Goal: Complete application form

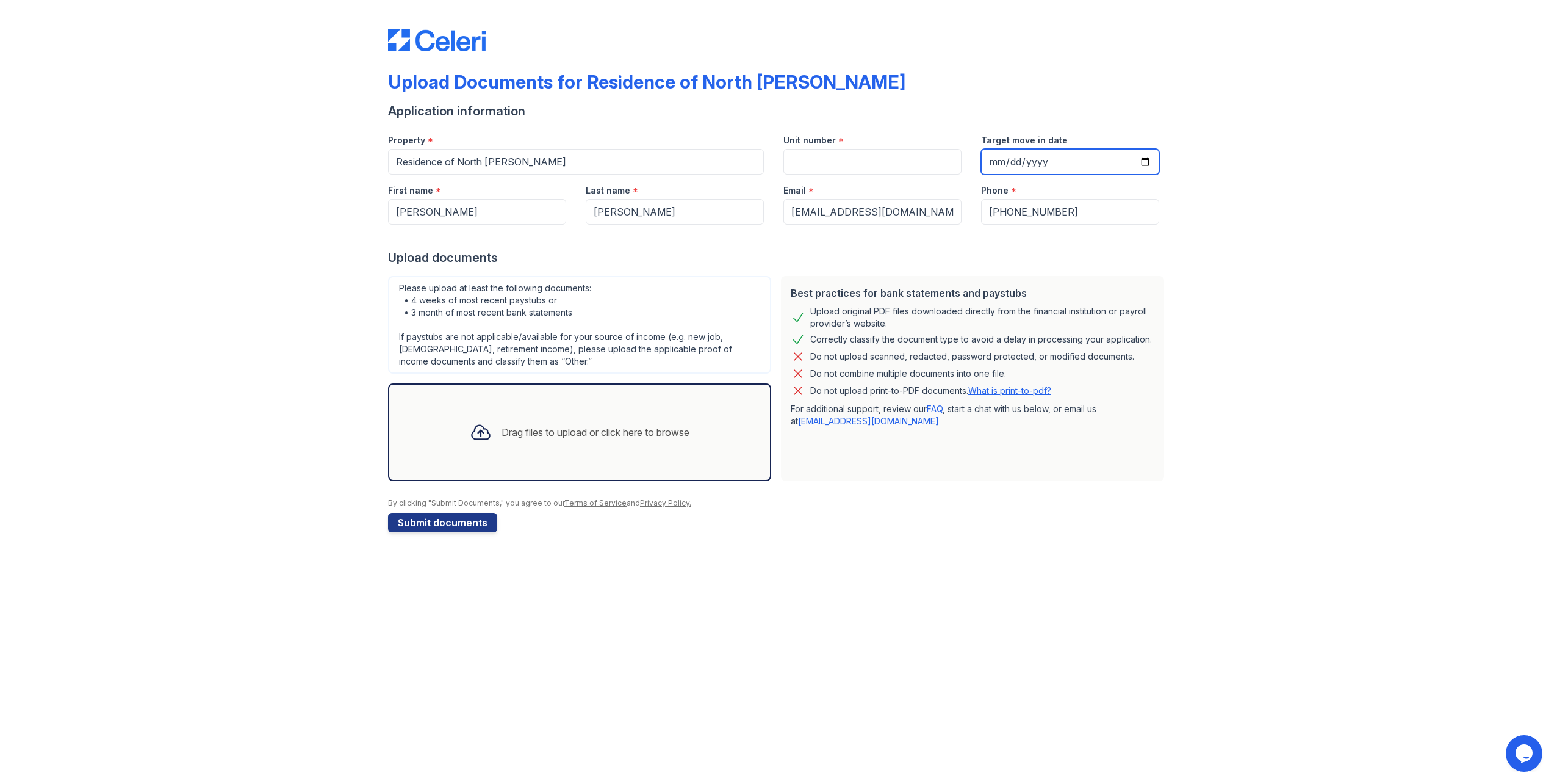
click at [1145, 162] on input "Target move in date" at bounding box center [1070, 162] width 178 height 26
type input "[DATE]"
click at [879, 153] on input "Unit number" at bounding box center [873, 162] width 178 height 26
type input "B09111"
click at [860, 258] on div "Upload documents" at bounding box center [778, 257] width 781 height 17
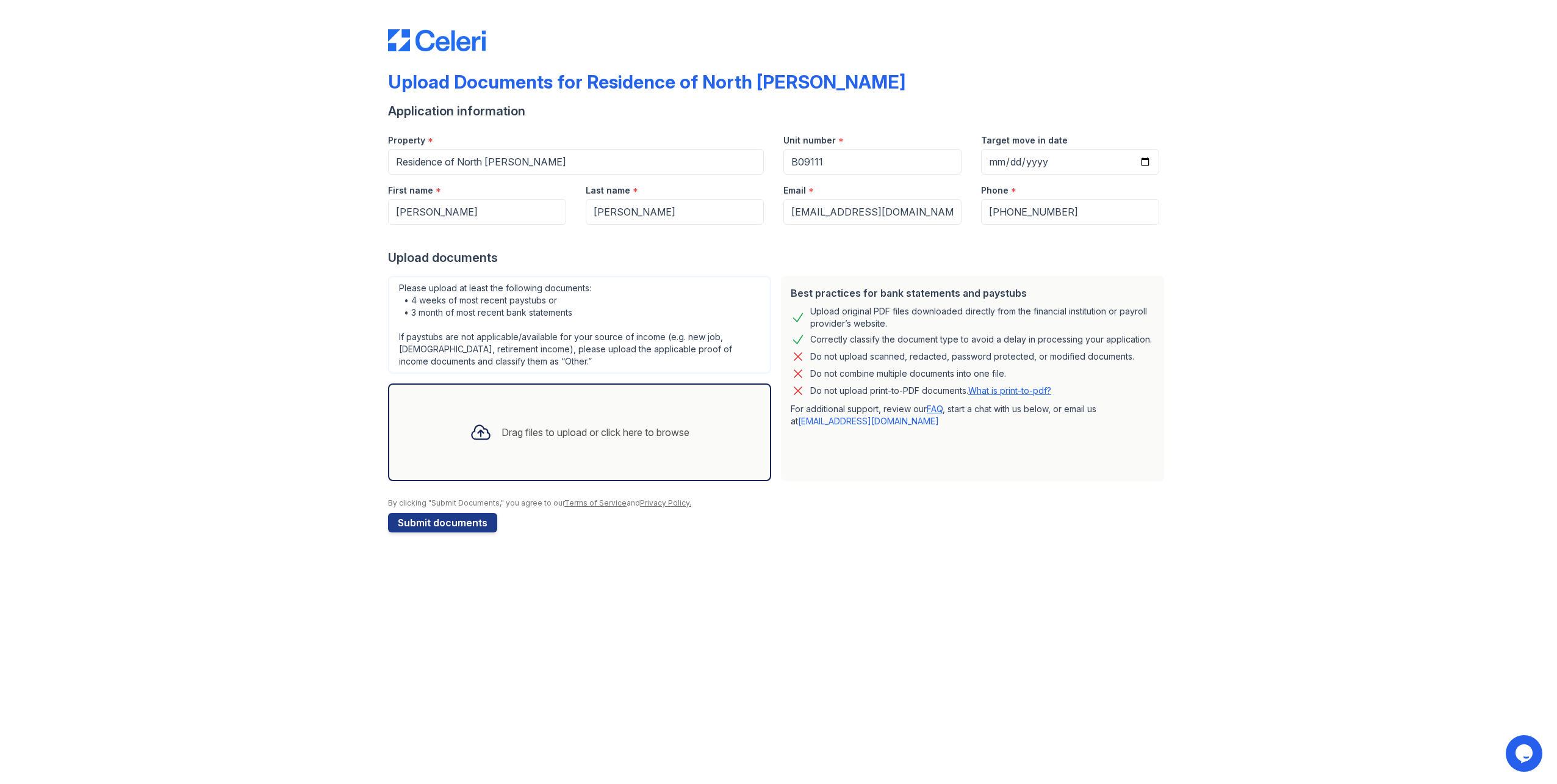
click at [520, 441] on div "Drag files to upload or click here to browse" at bounding box center [579, 431] width 239 height 41
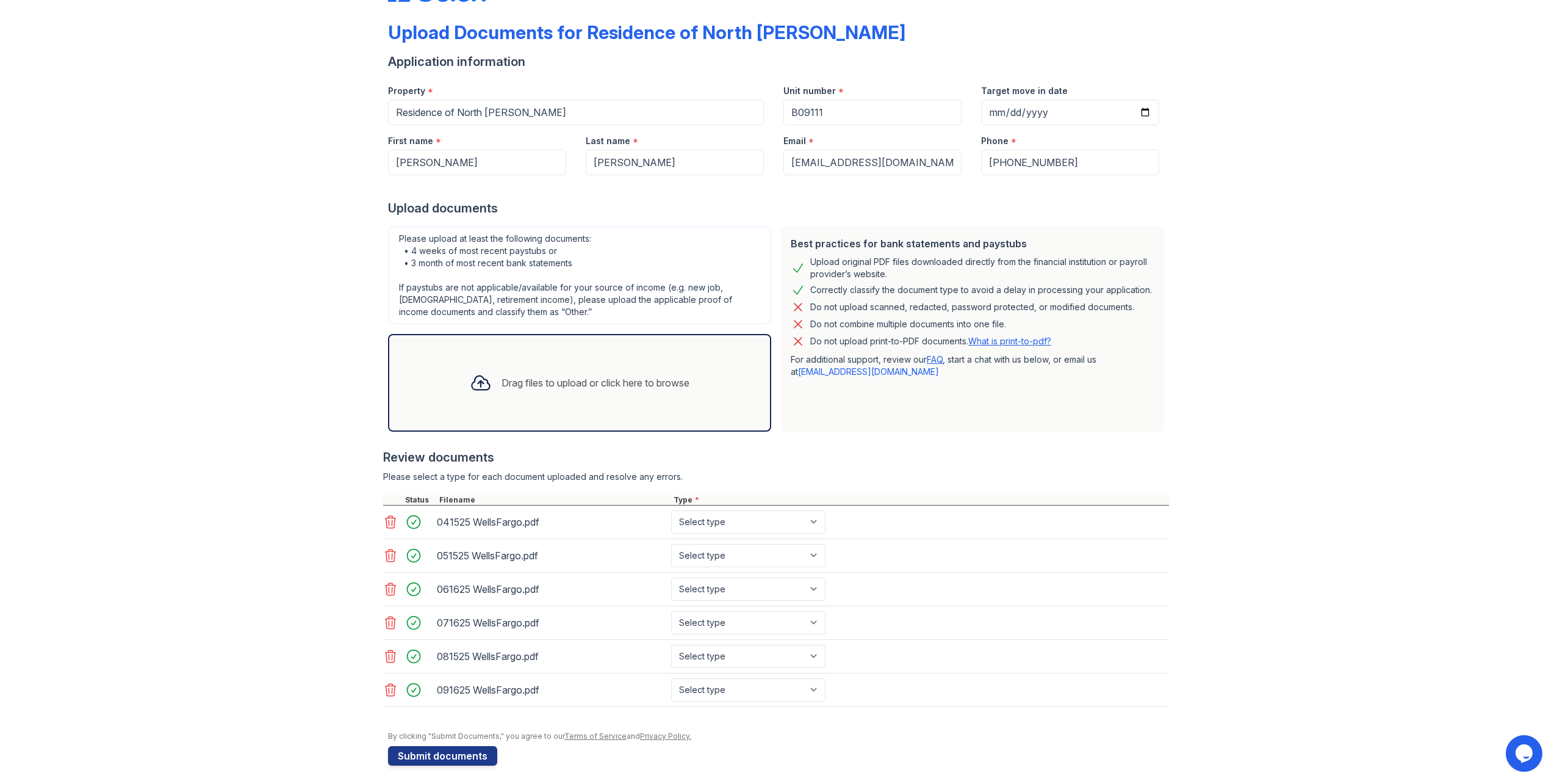
scroll to position [51, 0]
click at [779, 521] on select "Select type Paystub Bank Statement Offer Letter Tax Documents Benefit Award Let…" at bounding box center [748, 520] width 154 height 23
select select "bank_statement"
click at [671, 509] on select "Select type Paystub Bank Statement Offer Letter Tax Documents Benefit Award Let…" at bounding box center [748, 520] width 154 height 23
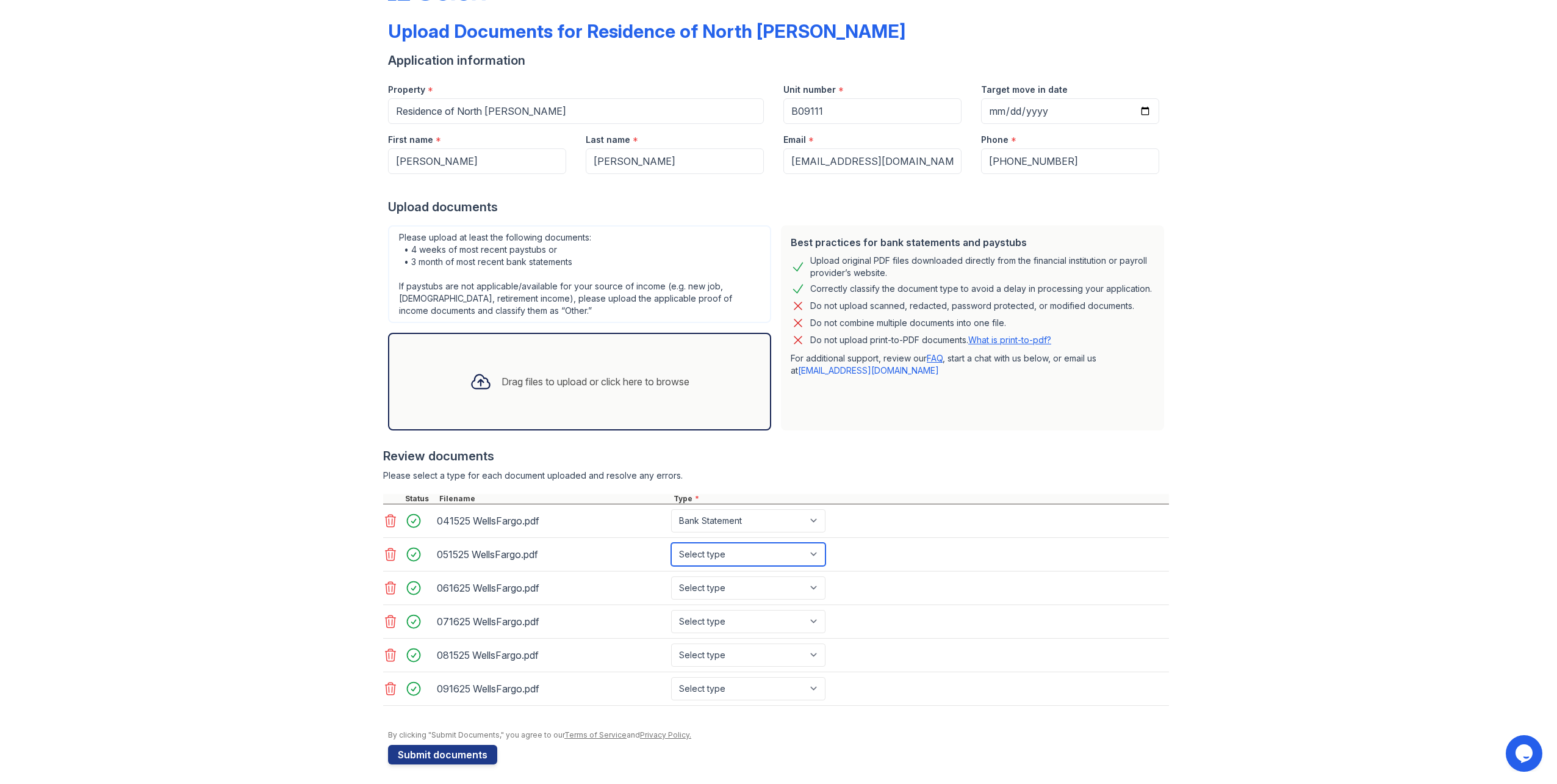
click at [746, 549] on select "Select type Paystub Bank Statement Offer Letter Tax Documents Benefit Award Let…" at bounding box center [748, 553] width 154 height 23
select select "bank_statement"
click at [671, 542] on select "Select type Paystub Bank Statement Offer Letter Tax Documents Benefit Award Let…" at bounding box center [748, 553] width 154 height 23
click at [725, 579] on select "Select type Paystub Bank Statement Offer Letter Tax Documents Benefit Award Let…" at bounding box center [748, 587] width 154 height 23
select select "bank_statement"
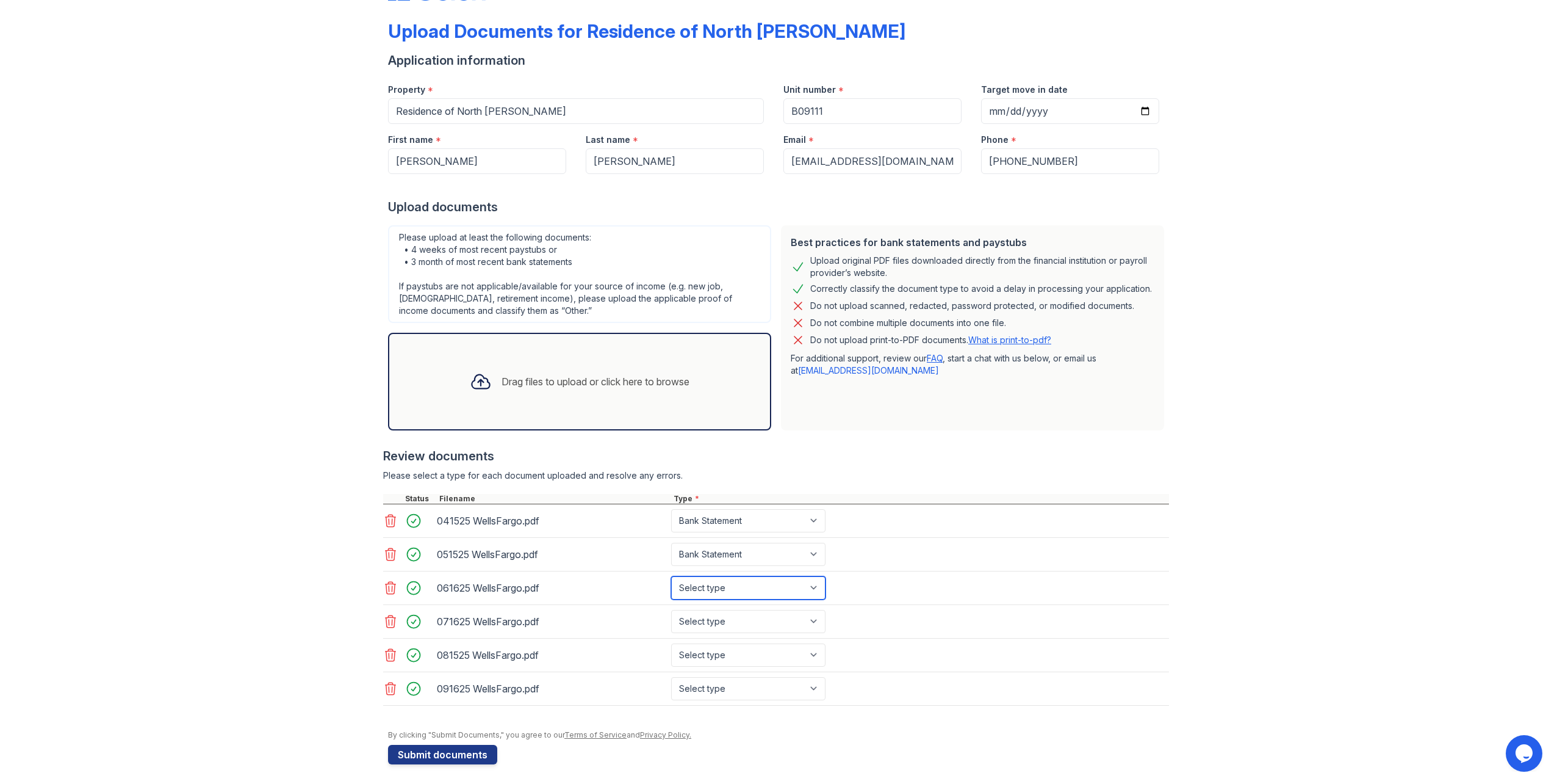
click at [671, 576] on select "Select type Paystub Bank Statement Offer Letter Tax Documents Benefit Award Let…" at bounding box center [748, 587] width 154 height 23
click at [719, 620] on select "Select type Paystub Bank Statement Offer Letter Tax Documents Benefit Award Let…" at bounding box center [748, 621] width 154 height 23
select select "bank_statement"
click at [671, 610] on select "Select type Paystub Bank Statement Offer Letter Tax Documents Benefit Award Let…" at bounding box center [748, 621] width 154 height 23
click at [719, 650] on select "Select type Paystub Bank Statement Offer Letter Tax Documents Benefit Award Let…" at bounding box center [748, 654] width 154 height 23
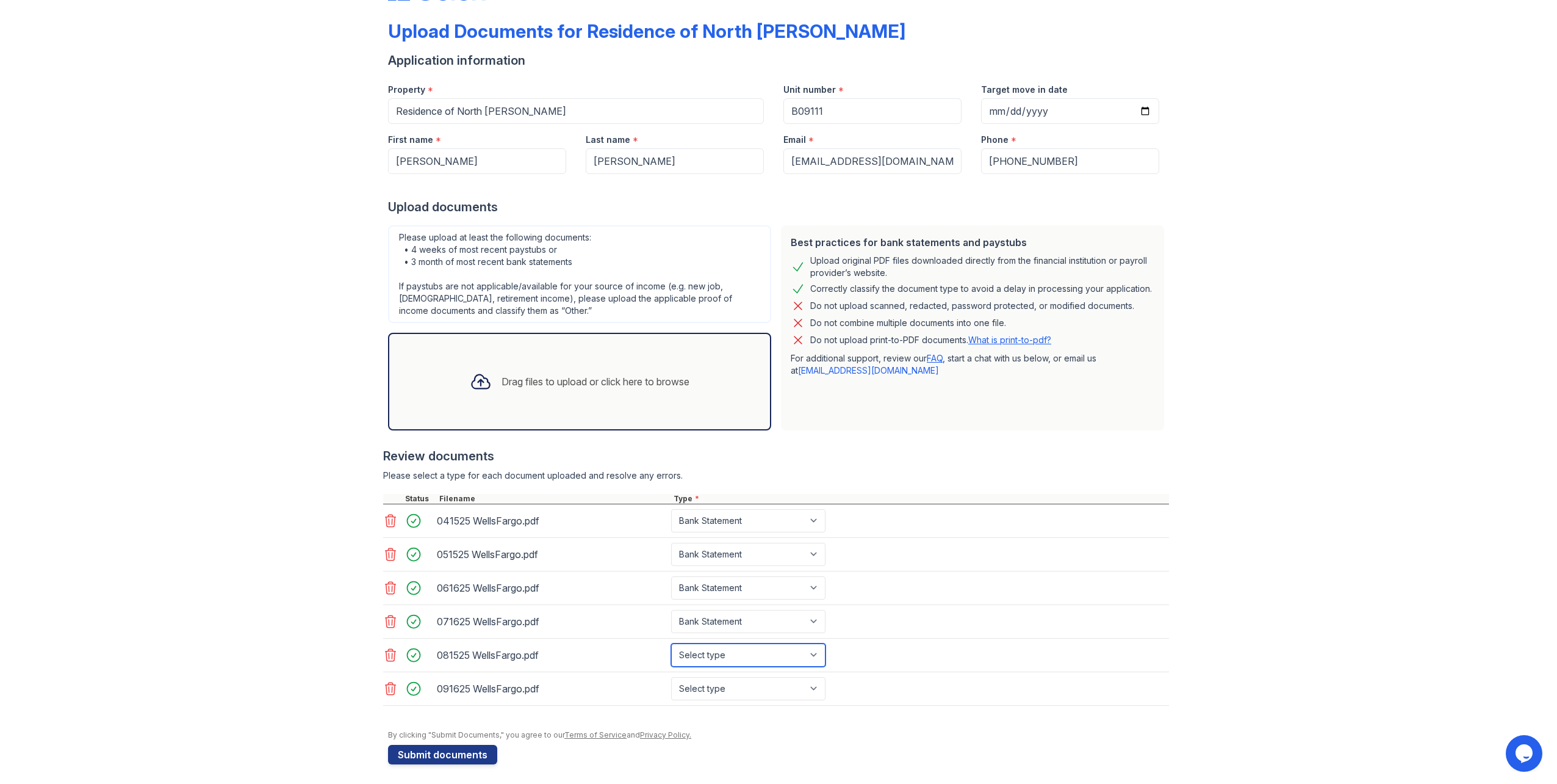
select select "bank_statement"
click at [671, 643] on select "Select type Paystub Bank Statement Offer Letter Tax Documents Benefit Award Let…" at bounding box center [748, 654] width 154 height 23
click at [713, 685] on select "Select type Paystub Bank Statement Offer Letter Tax Documents Benefit Award Let…" at bounding box center [748, 688] width 154 height 23
select select "bank_statement"
click at [671, 677] on select "Select type Paystub Bank Statement Offer Letter Tax Documents Benefit Award Let…" at bounding box center [748, 688] width 154 height 23
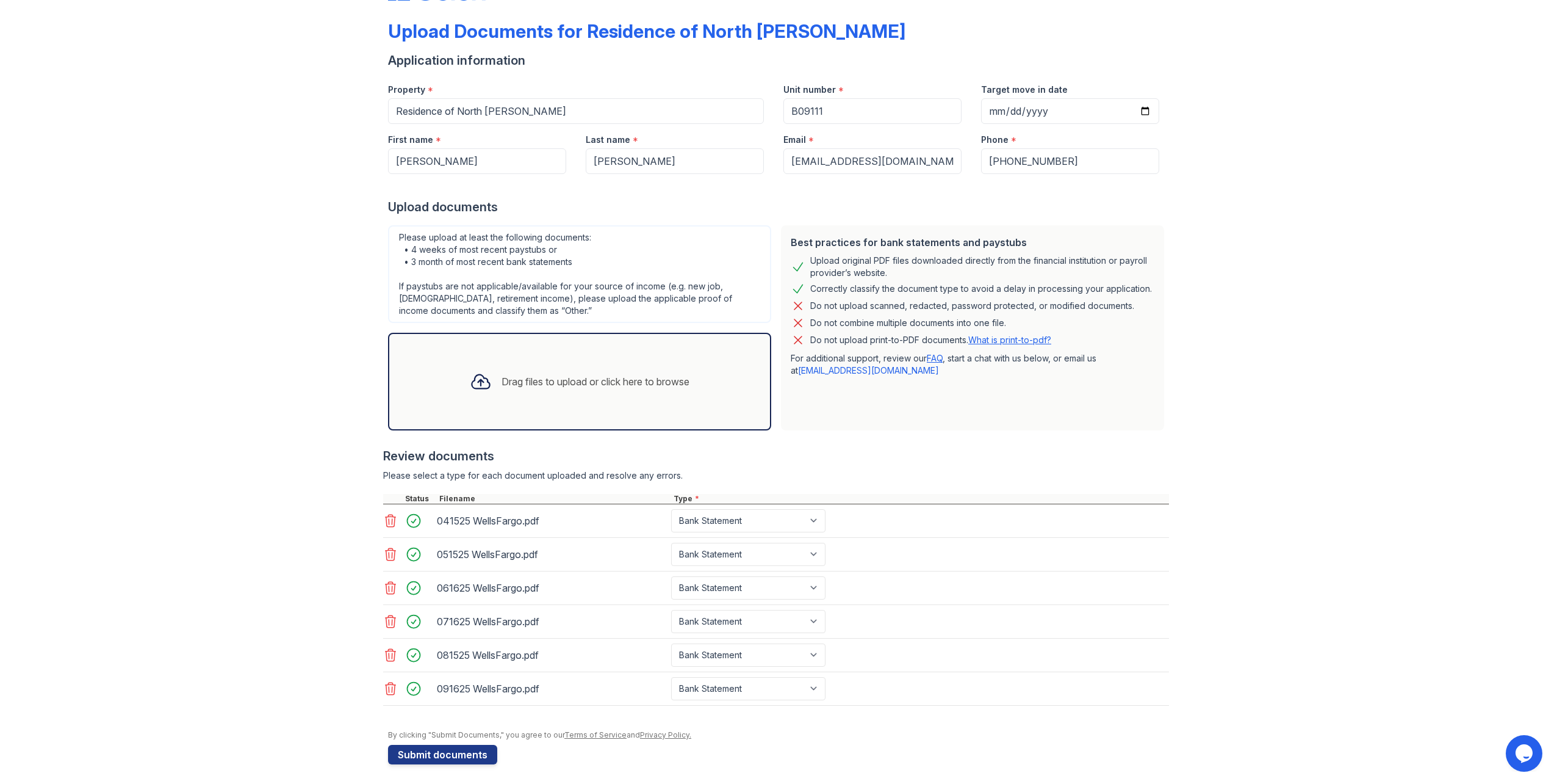
click at [656, 730] on link "Privacy Policy." at bounding box center [665, 734] width 51 height 9
click at [420, 749] on button "Submit documents" at bounding box center [442, 754] width 109 height 20
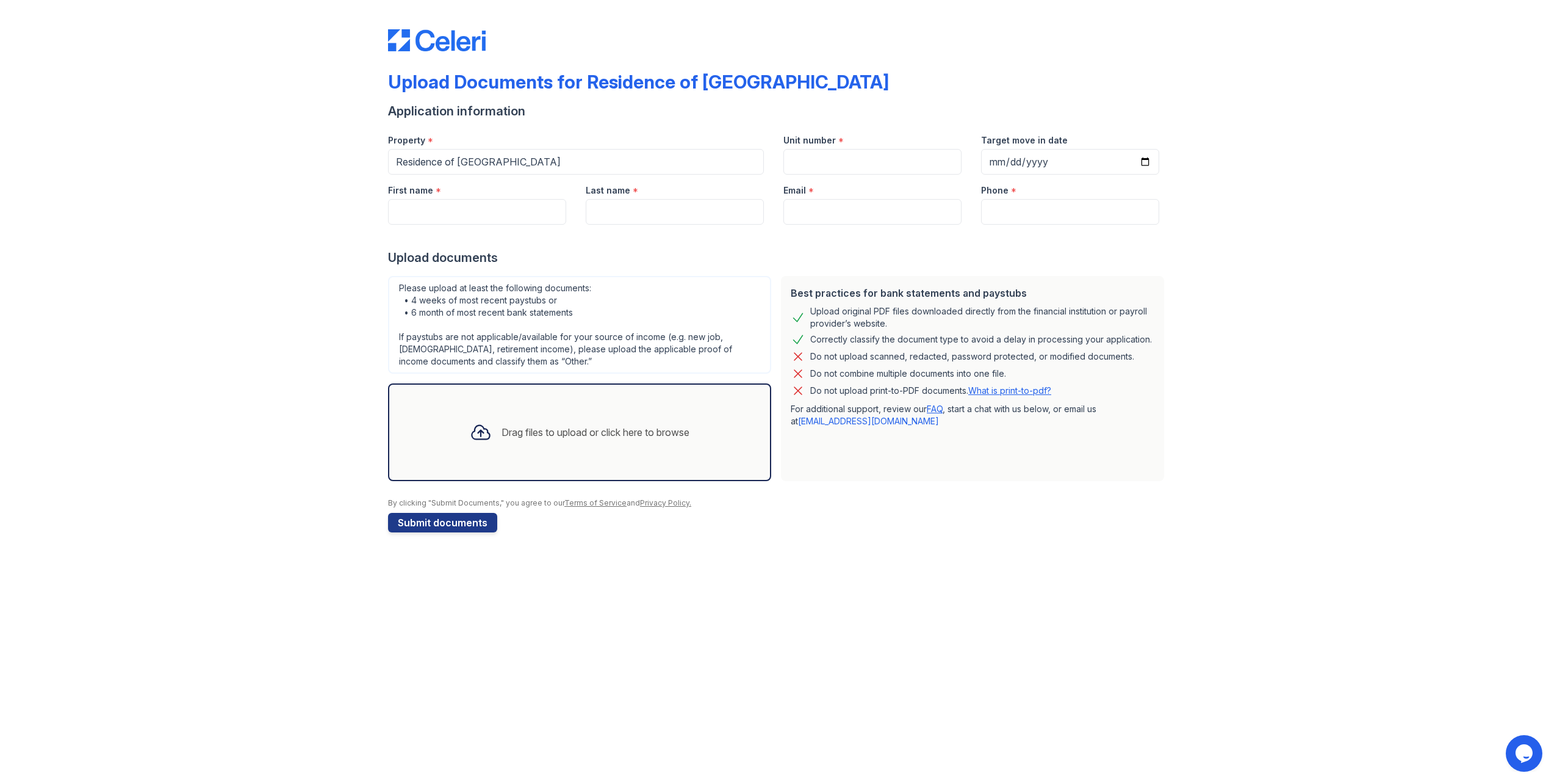
click at [487, 444] on div at bounding box center [481, 432] width 32 height 32
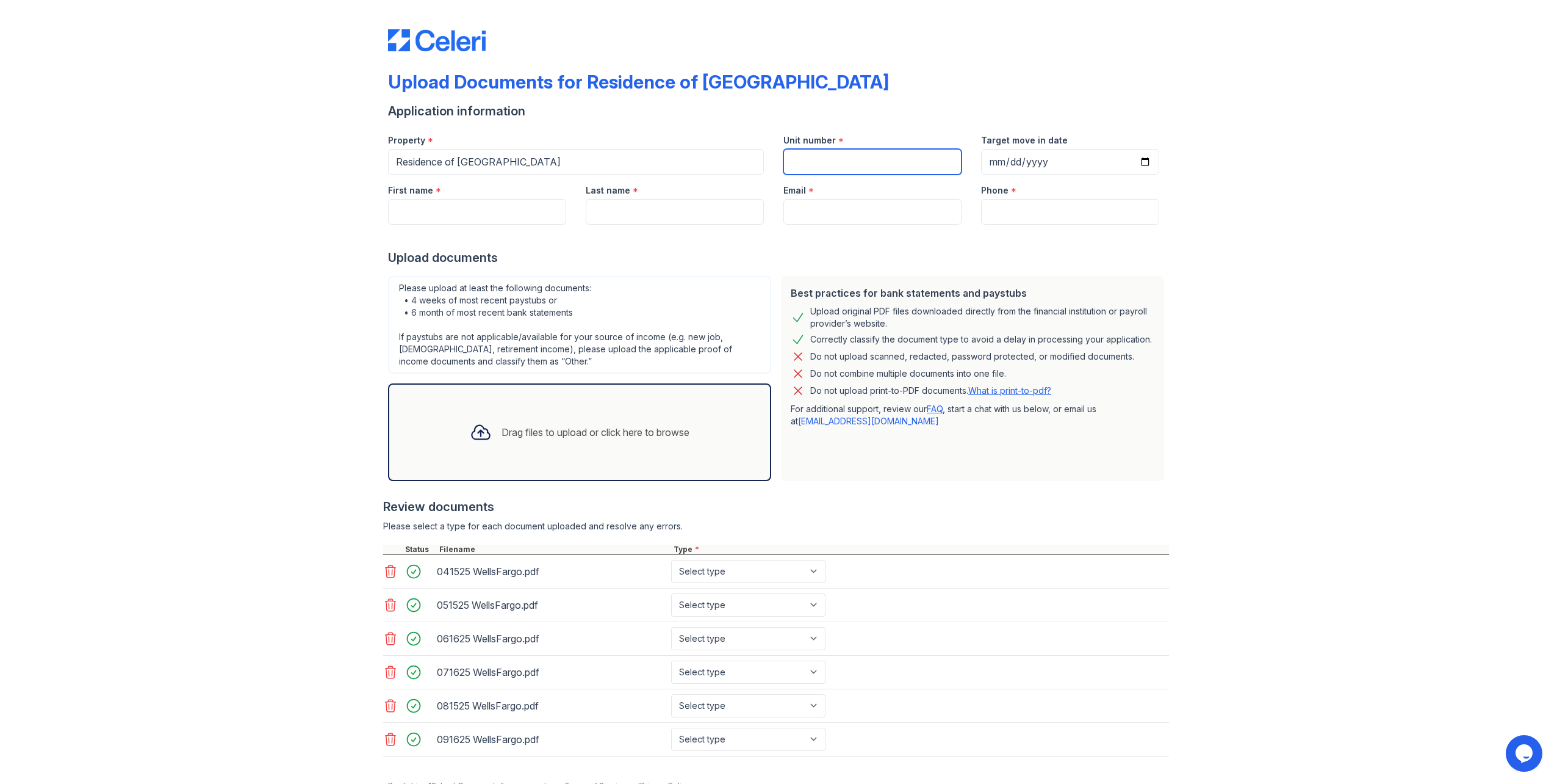
click at [799, 164] on input "Unit number" at bounding box center [873, 162] width 178 height 26
type input "B09111"
type input "[DATE]"
type input "[PERSON_NAME]"
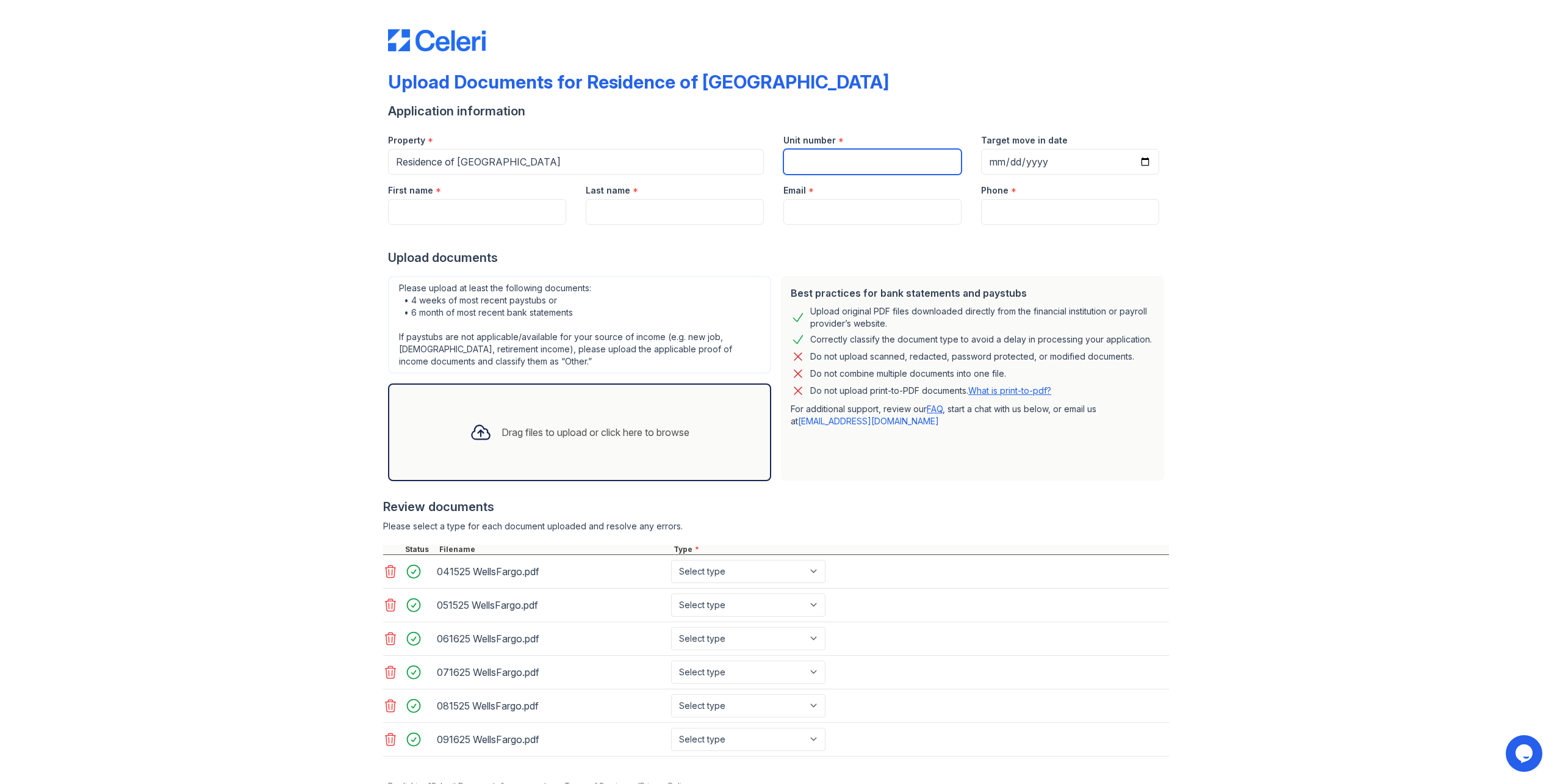
type input "[EMAIL_ADDRESS][DOMAIN_NAME]"
type input "[PHONE_NUMBER]"
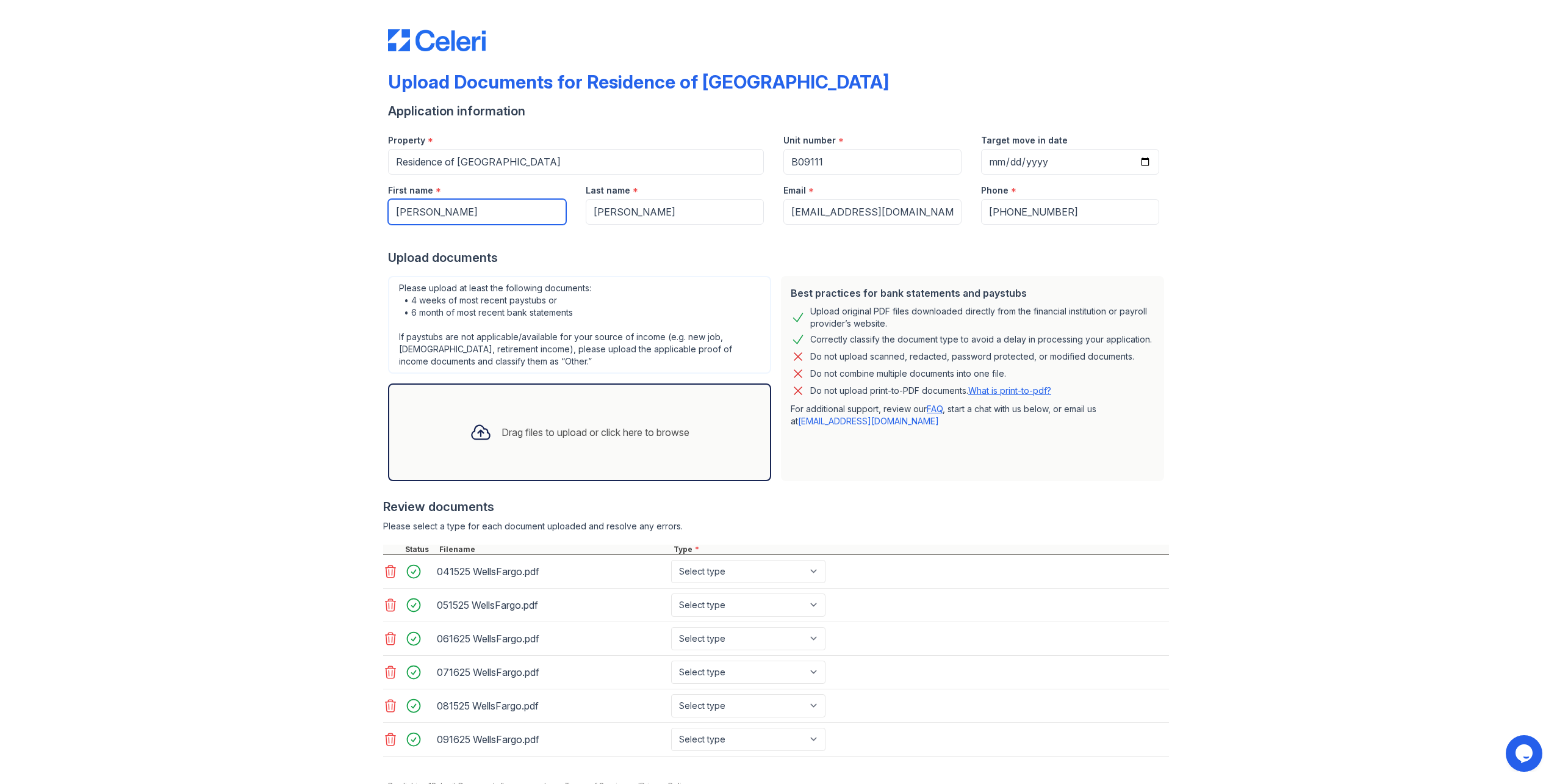
drag, startPoint x: 454, startPoint y: 215, endPoint x: 261, endPoint y: 217, distance: 193.5
click at [261, 217] on div "Upload Documents for Residence of [GEOGRAPHIC_DATA] Application information Pro…" at bounding box center [779, 419] width 1518 height 839
type input "[PERSON_NAME]"
type input "[EMAIL_ADDRESS][US_STATE][DOMAIN_NAME]"
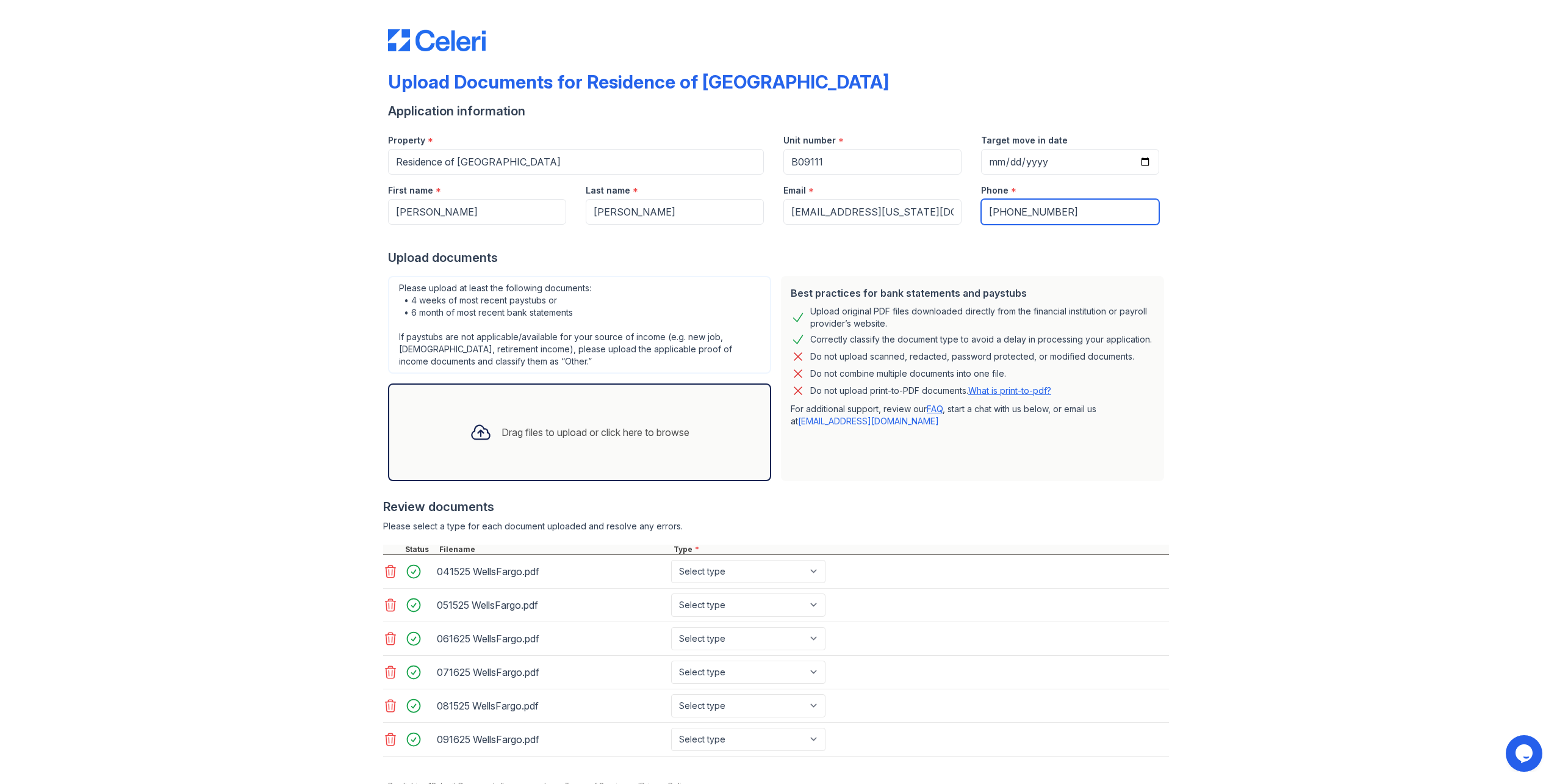
drag, startPoint x: 1073, startPoint y: 215, endPoint x: 875, endPoint y: 207, distance: 198.5
click at [875, 207] on div "First name * [PERSON_NAME] Last name * [PERSON_NAME] Email * [EMAIL_ADDRESS][US…" at bounding box center [773, 200] width 791 height 50
type input "5207436306"
click at [878, 250] on div "Upload documents" at bounding box center [778, 257] width 781 height 17
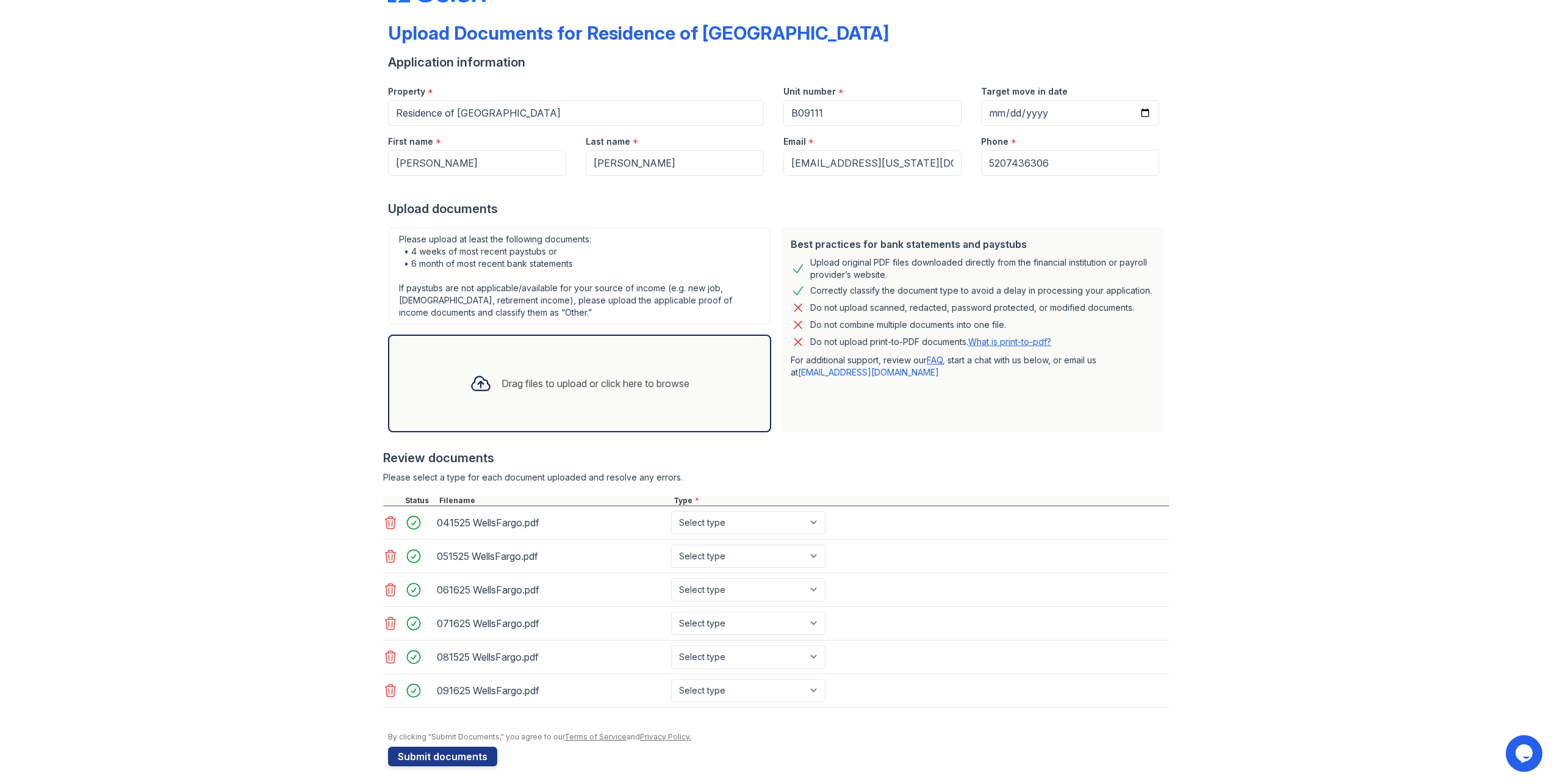
scroll to position [51, 0]
click at [422, 751] on button "Submit documents" at bounding box center [442, 754] width 109 height 20
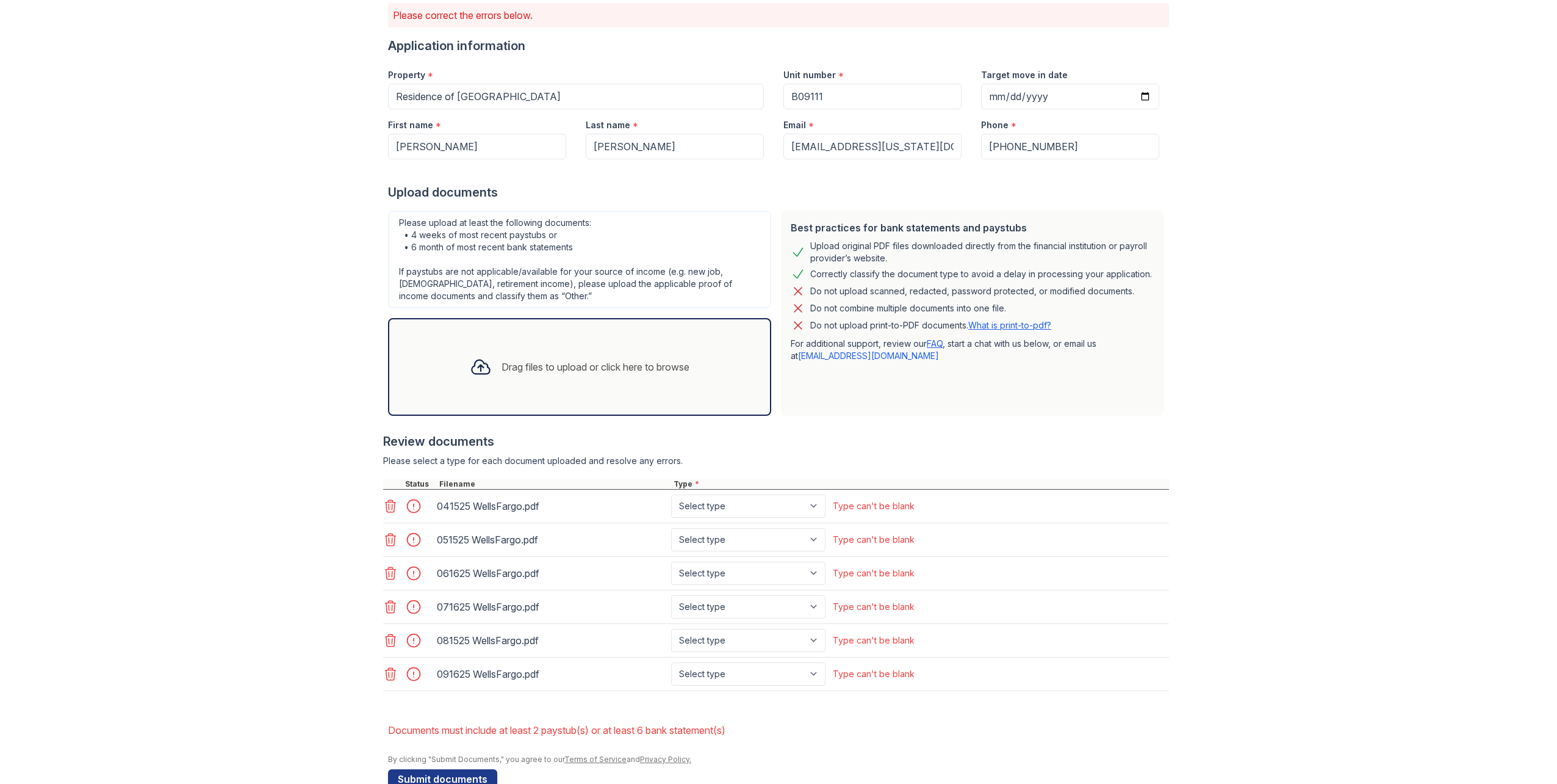
scroll to position [124, 0]
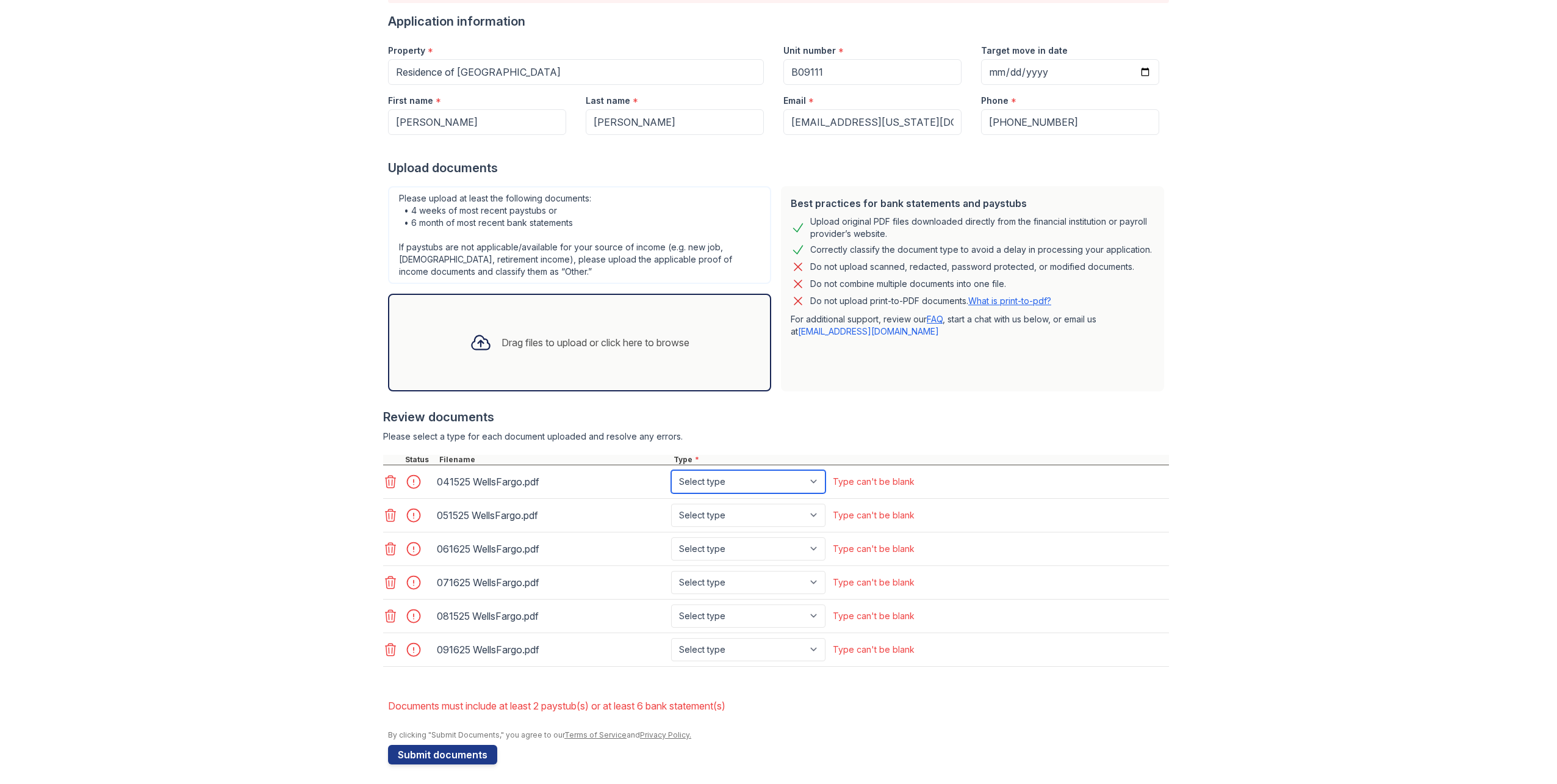
click at [736, 480] on select "Select type Paystub Bank Statement Offer Letter Tax Documents Benefit Award Let…" at bounding box center [748, 481] width 154 height 23
select select "bank_statement"
click at [671, 470] on select "Select type Paystub Bank Statement Offer Letter Tax Documents Benefit Award Let…" at bounding box center [748, 481] width 154 height 23
click at [721, 518] on select "Select type Paystub Bank Statement Offer Letter Tax Documents Benefit Award Let…" at bounding box center [748, 514] width 154 height 23
select select "bank_statement"
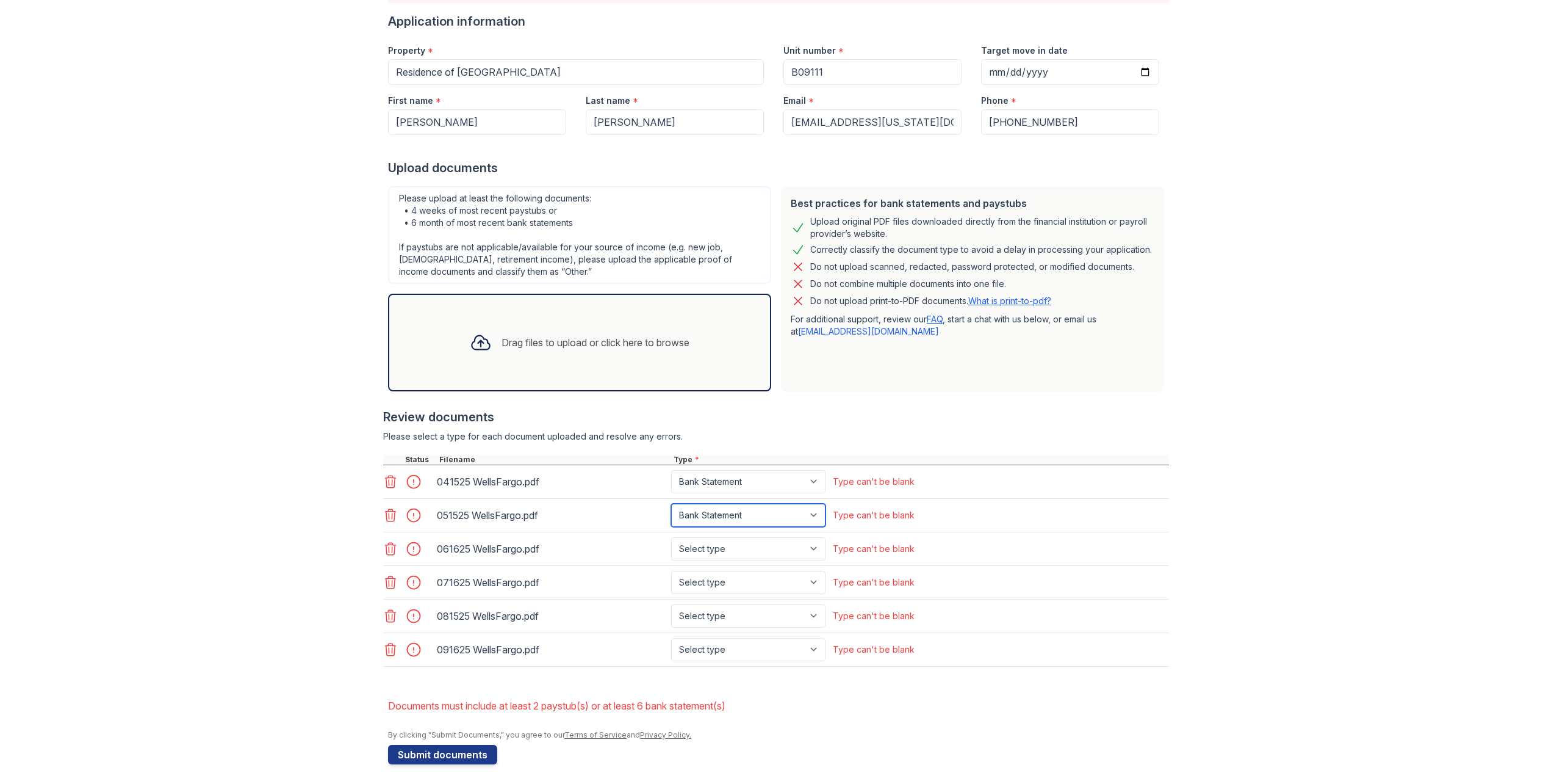
click at [671, 503] on select "Select type Paystub Bank Statement Offer Letter Tax Documents Benefit Award Let…" at bounding box center [748, 514] width 154 height 23
click at [714, 552] on select "Select type Paystub Bank Statement Offer Letter Tax Documents Benefit Award Let…" at bounding box center [748, 548] width 154 height 23
select select "bank_statement"
click at [671, 537] on select "Select type Paystub Bank Statement Offer Letter Tax Documents Benefit Award Let…" at bounding box center [748, 548] width 154 height 23
click at [713, 582] on select "Select type Paystub Bank Statement Offer Letter Tax Documents Benefit Award Let…" at bounding box center [748, 582] width 154 height 23
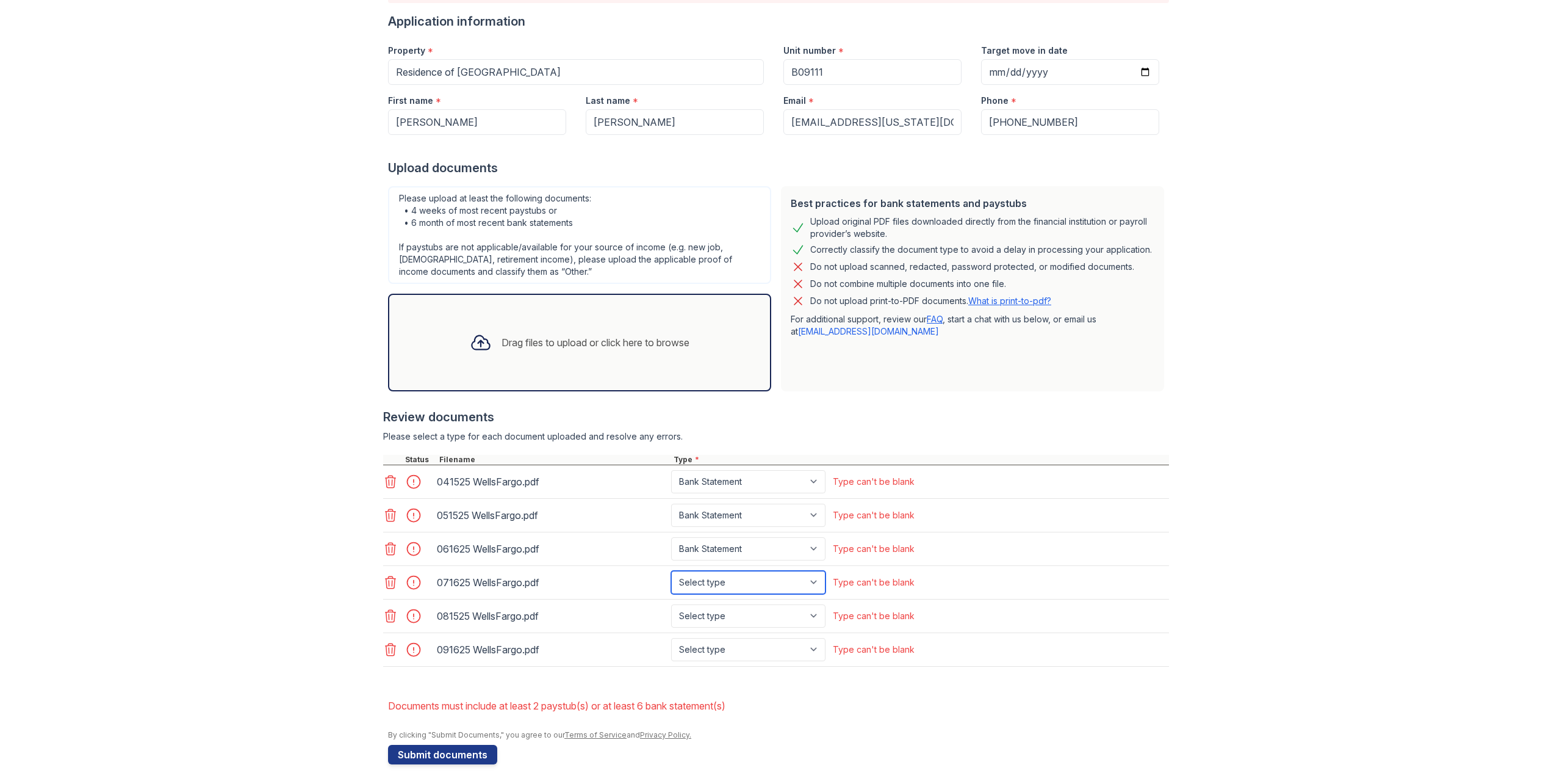
select select "bank_statement"
click at [671, 571] on select "Select type Paystub Bank Statement Offer Letter Tax Documents Benefit Award Let…" at bounding box center [748, 582] width 154 height 23
click at [710, 614] on select "Select type Paystub Bank Statement Offer Letter Tax Documents Benefit Award Let…" at bounding box center [748, 615] width 154 height 23
select select "bank_statement"
click at [671, 604] on select "Select type Paystub Bank Statement Offer Letter Tax Documents Benefit Award Let…" at bounding box center [748, 615] width 154 height 23
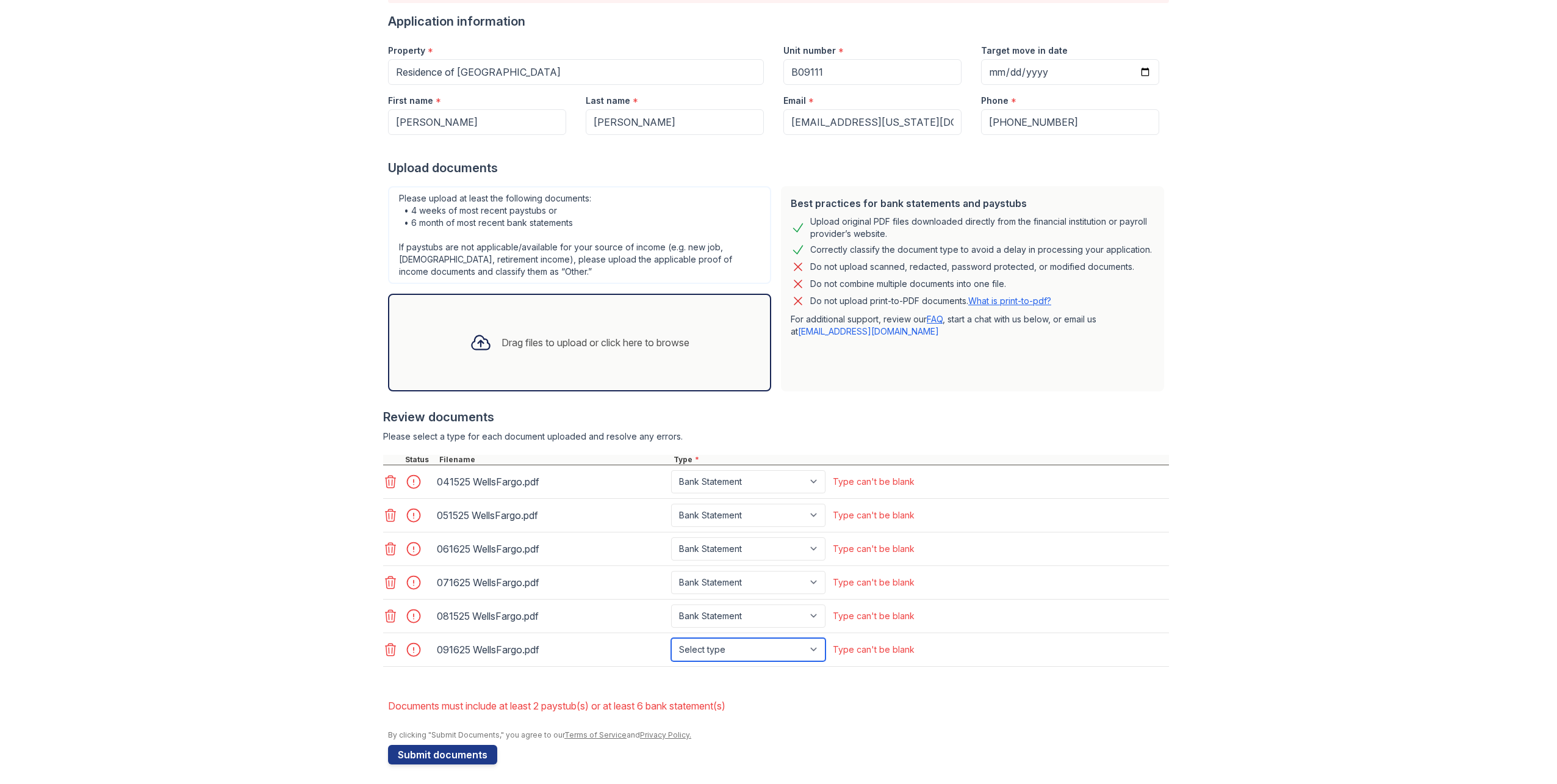
click at [707, 650] on select "Select type Paystub Bank Statement Offer Letter Tax Documents Benefit Award Let…" at bounding box center [748, 649] width 154 height 23
select select "bank_statement"
click at [671, 638] on select "Select type Paystub Bank Statement Offer Letter Tax Documents Benefit Award Let…" at bounding box center [748, 649] width 154 height 23
click at [453, 751] on button "Submit documents" at bounding box center [442, 754] width 109 height 20
